Goal: Task Accomplishment & Management: Complete application form

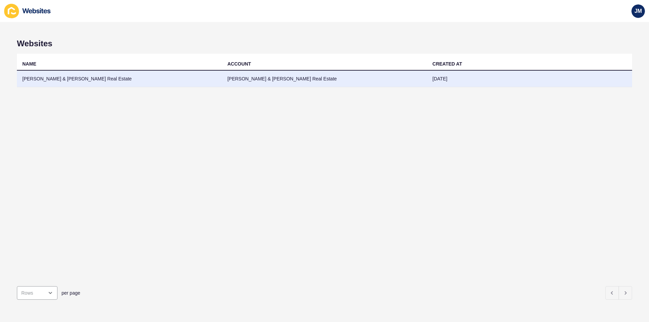
click at [245, 73] on td "[PERSON_NAME] & [PERSON_NAME] Real Estate" at bounding box center [324, 79] width 205 height 17
click at [96, 77] on td "[PERSON_NAME] & [PERSON_NAME] Real Estate" at bounding box center [119, 79] width 205 height 17
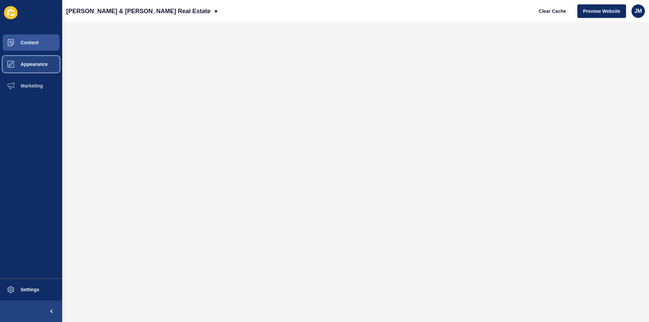
click at [22, 60] on button "Appearance" at bounding box center [31, 64] width 62 height 22
click at [21, 68] on span at bounding box center [11, 64] width 22 height 22
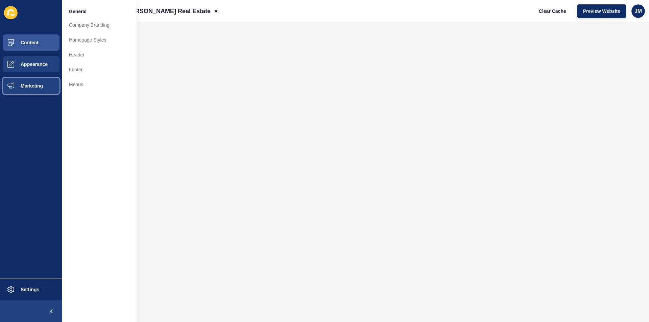
click at [36, 88] on span "Marketing" at bounding box center [21, 85] width 44 height 5
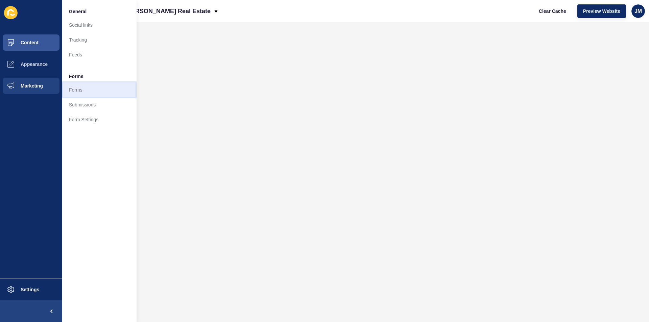
click at [88, 87] on link "Forms" at bounding box center [99, 90] width 74 height 15
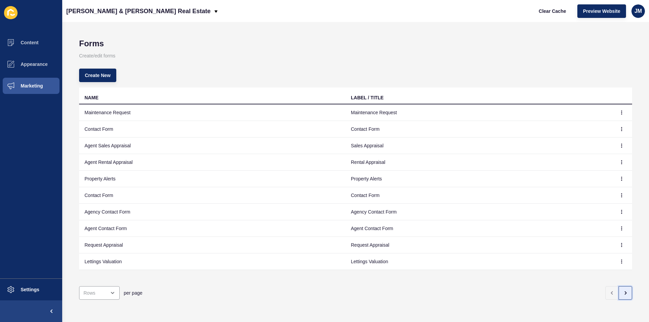
click at [619, 289] on button "button" at bounding box center [626, 293] width 14 height 14
click at [621, 291] on button "button" at bounding box center [626, 293] width 14 height 14
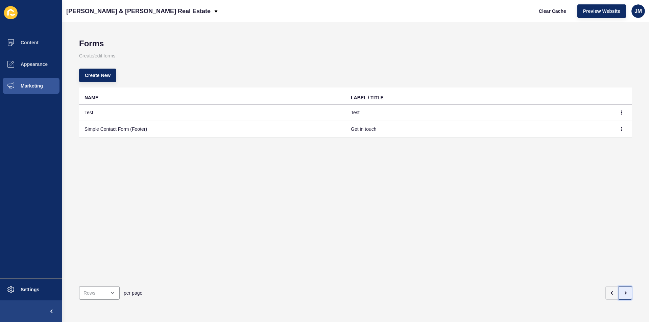
click at [625, 292] on icon "button" at bounding box center [625, 293] width 1 height 3
click at [611, 292] on icon "button" at bounding box center [611, 293] width 1 height 3
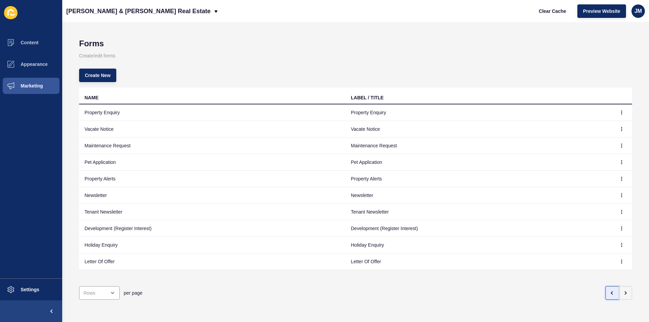
click at [611, 292] on icon "button" at bounding box center [611, 293] width 1 height 3
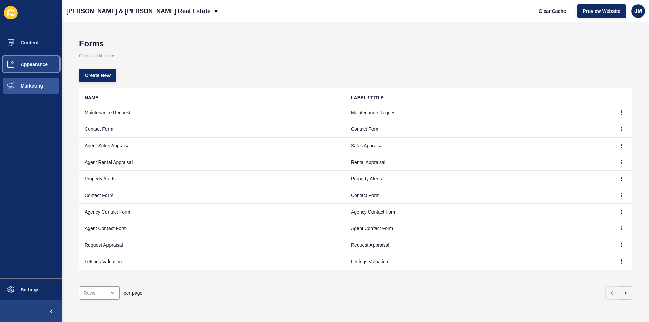
click at [33, 67] on button "Appearance" at bounding box center [31, 64] width 62 height 22
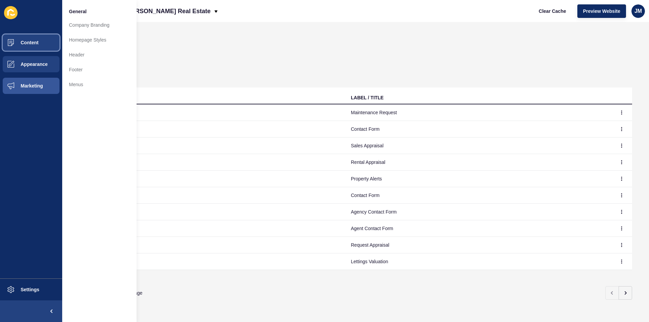
click at [32, 49] on button "Content" at bounding box center [31, 43] width 62 height 22
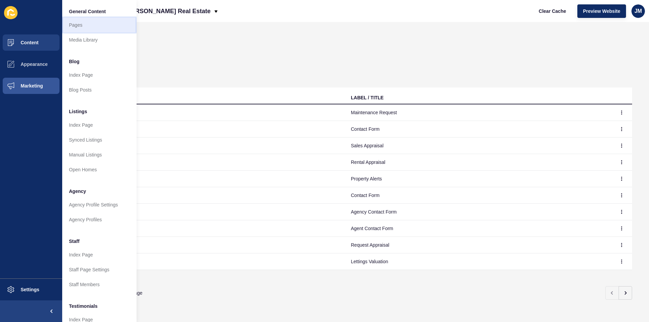
click at [97, 27] on link "Pages" at bounding box center [99, 25] width 74 height 15
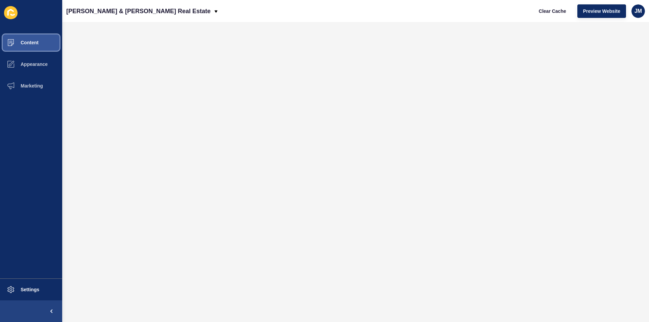
click at [24, 42] on span "Content" at bounding box center [19, 42] width 40 height 5
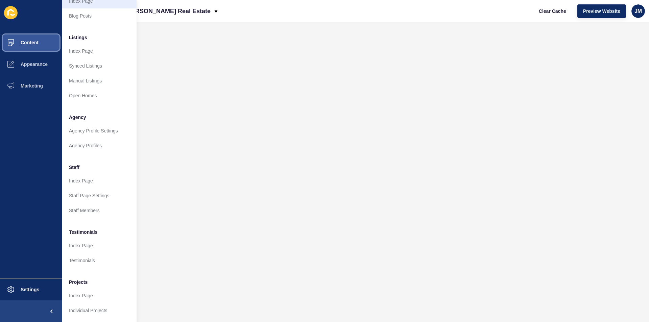
scroll to position [79, 0]
click at [38, 66] on span "Appearance" at bounding box center [23, 64] width 49 height 5
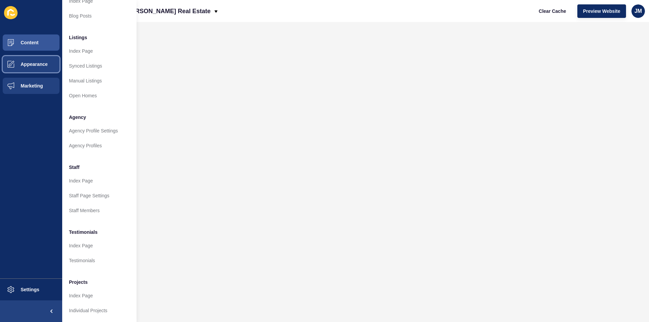
scroll to position [0, 0]
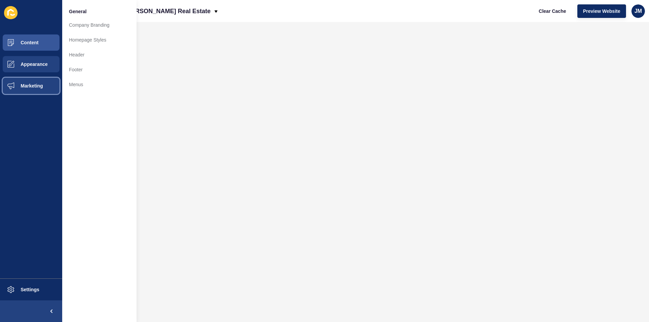
click at [39, 85] on span "Marketing" at bounding box center [21, 85] width 44 height 5
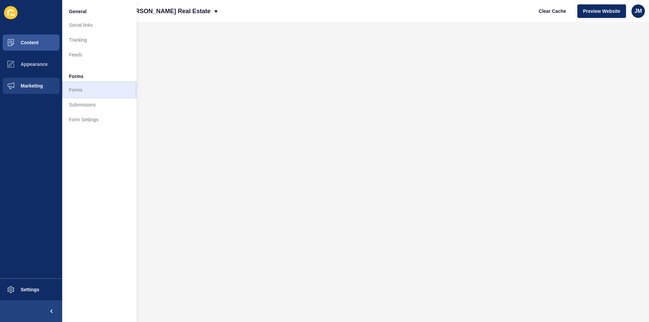
click at [81, 87] on link "Forms" at bounding box center [99, 90] width 74 height 15
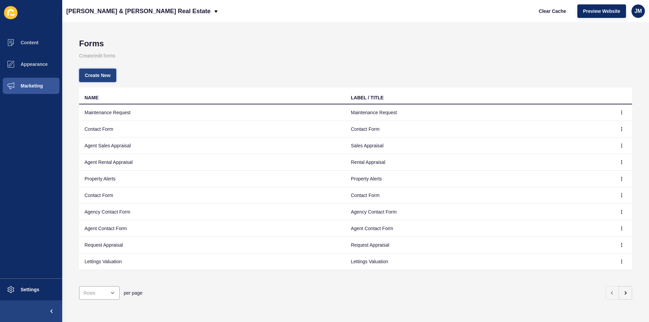
click at [100, 79] on button "Create New" at bounding box center [97, 76] width 37 height 14
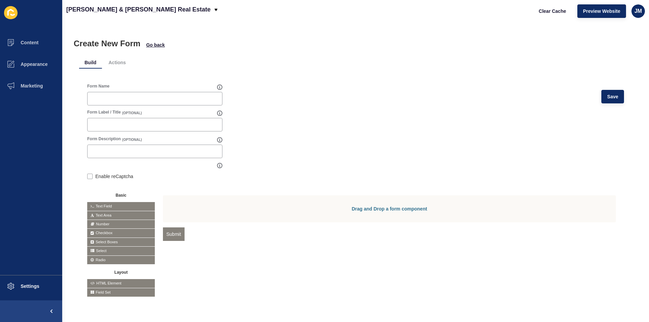
scroll to position [5, 0]
click at [115, 58] on li "Actions" at bounding box center [117, 62] width 28 height 12
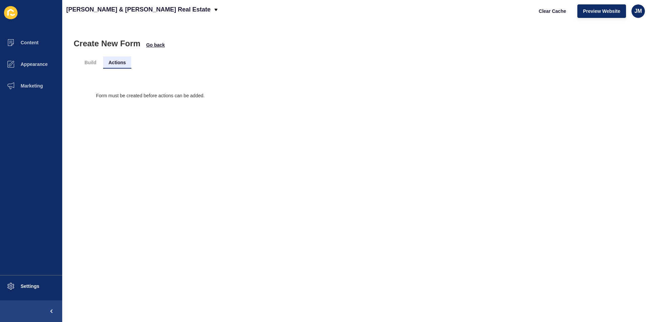
scroll to position [0, 0]
click at [88, 63] on li "Build" at bounding box center [90, 62] width 23 height 12
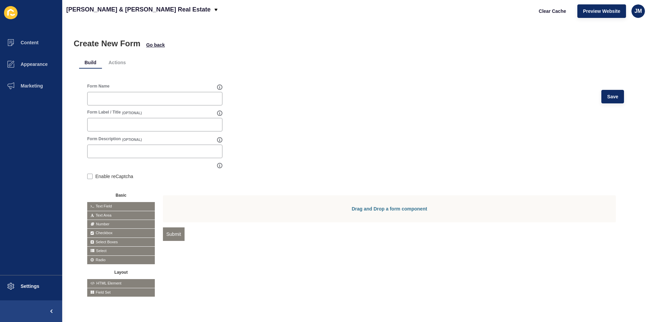
scroll to position [5, 0]
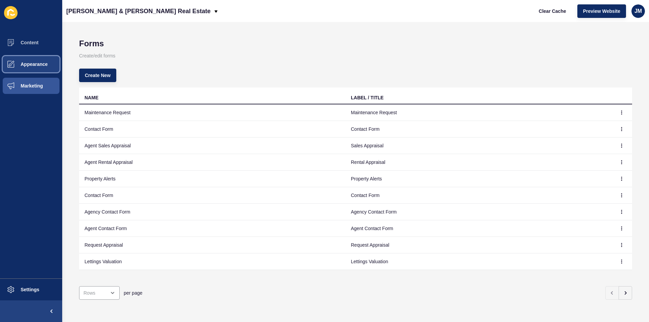
click at [34, 69] on button "Appearance" at bounding box center [31, 64] width 62 height 22
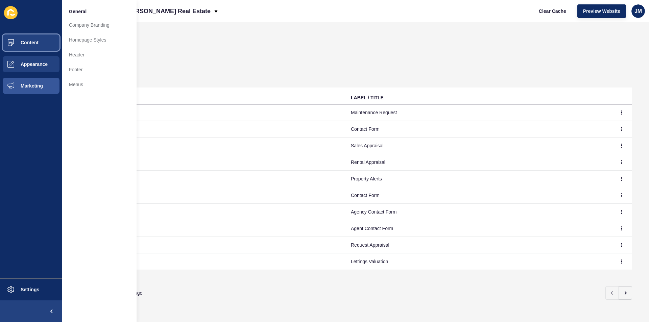
click at [28, 47] on button "Content" at bounding box center [31, 43] width 62 height 22
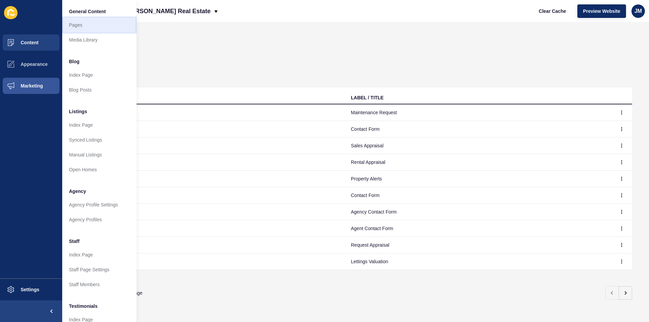
click at [76, 26] on link "Pages" at bounding box center [99, 25] width 74 height 15
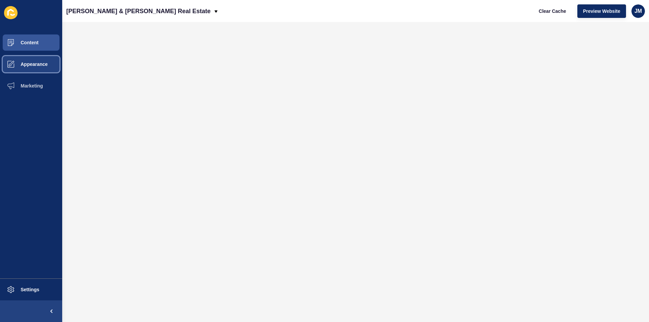
click at [37, 65] on span "Appearance" at bounding box center [23, 64] width 49 height 5
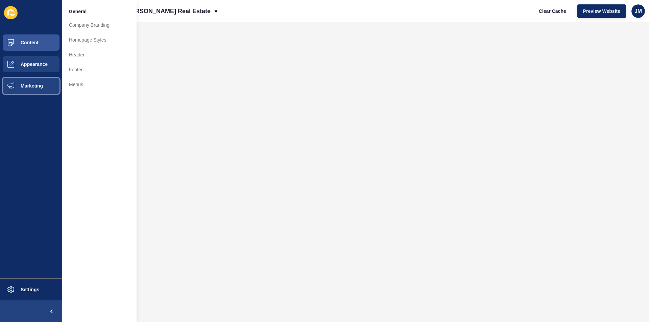
click at [32, 80] on button "Marketing" at bounding box center [31, 86] width 62 height 22
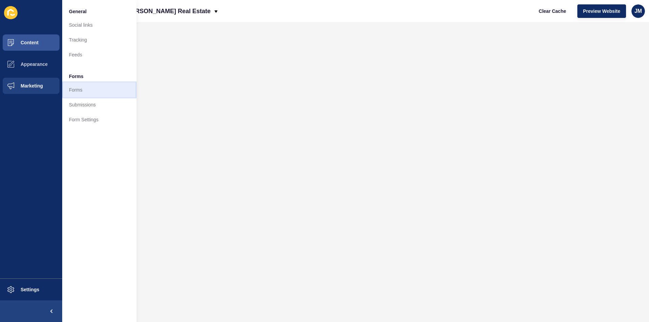
click at [75, 90] on link "Forms" at bounding box center [99, 90] width 74 height 15
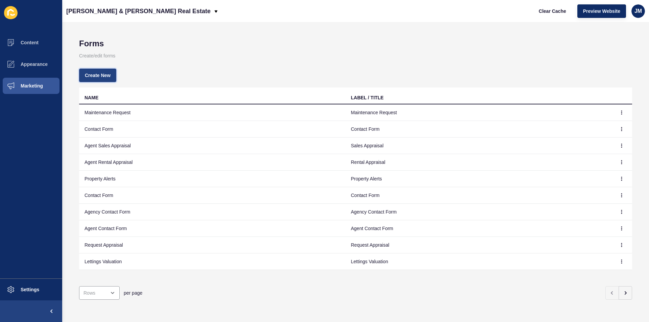
click at [95, 75] on span "Create New" at bounding box center [98, 75] width 26 height 7
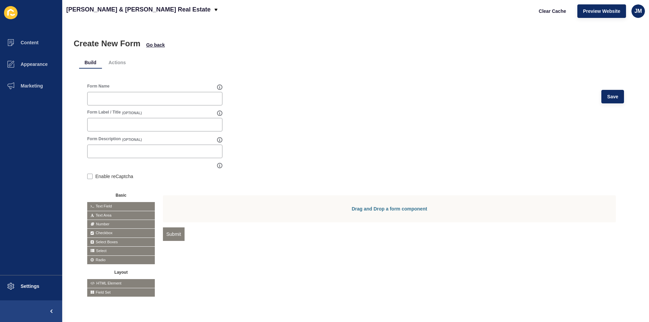
click at [141, 108] on div "Form Name Save" at bounding box center [355, 97] width 537 height 26
click at [145, 99] on input "Form Name" at bounding box center [155, 98] width 126 height 7
click at [149, 8] on p "[PERSON_NAME] & [PERSON_NAME] Real Estate" at bounding box center [138, 9] width 144 height 17
click at [194, 48] on div "Build Actions Form Name Save Form Label / Title (OPTIONAL) Form Description (OP…" at bounding box center [355, 176] width 553 height 257
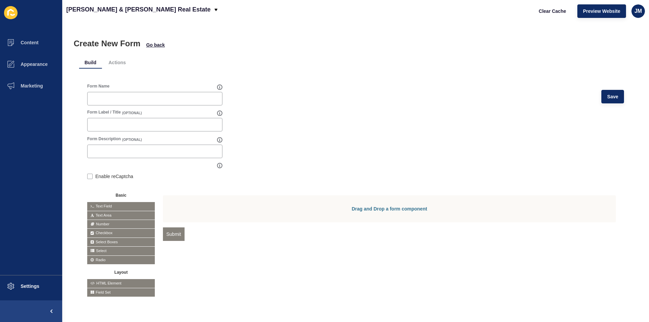
scroll to position [0, 0]
